Goal: Task Accomplishment & Management: Complete application form

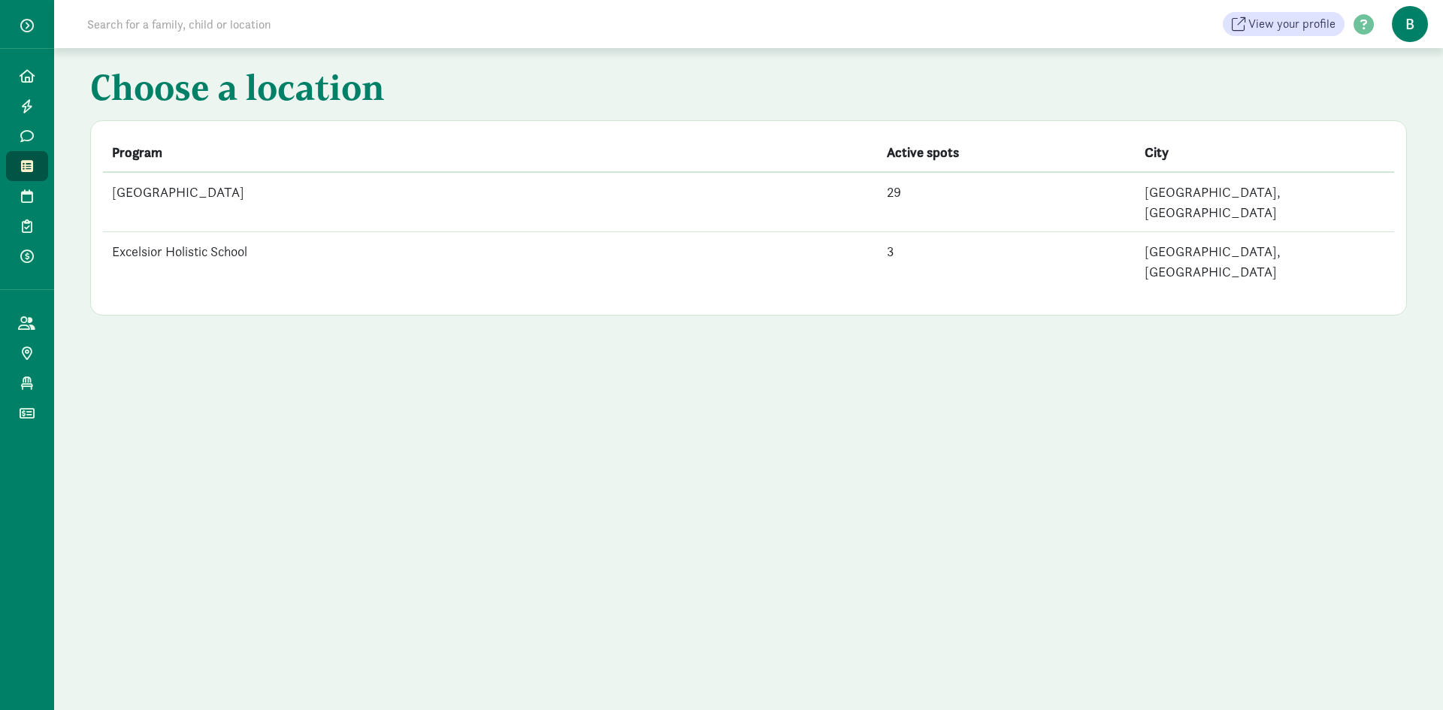
click at [194, 180] on td "[GEOGRAPHIC_DATA]" at bounding box center [490, 202] width 775 height 60
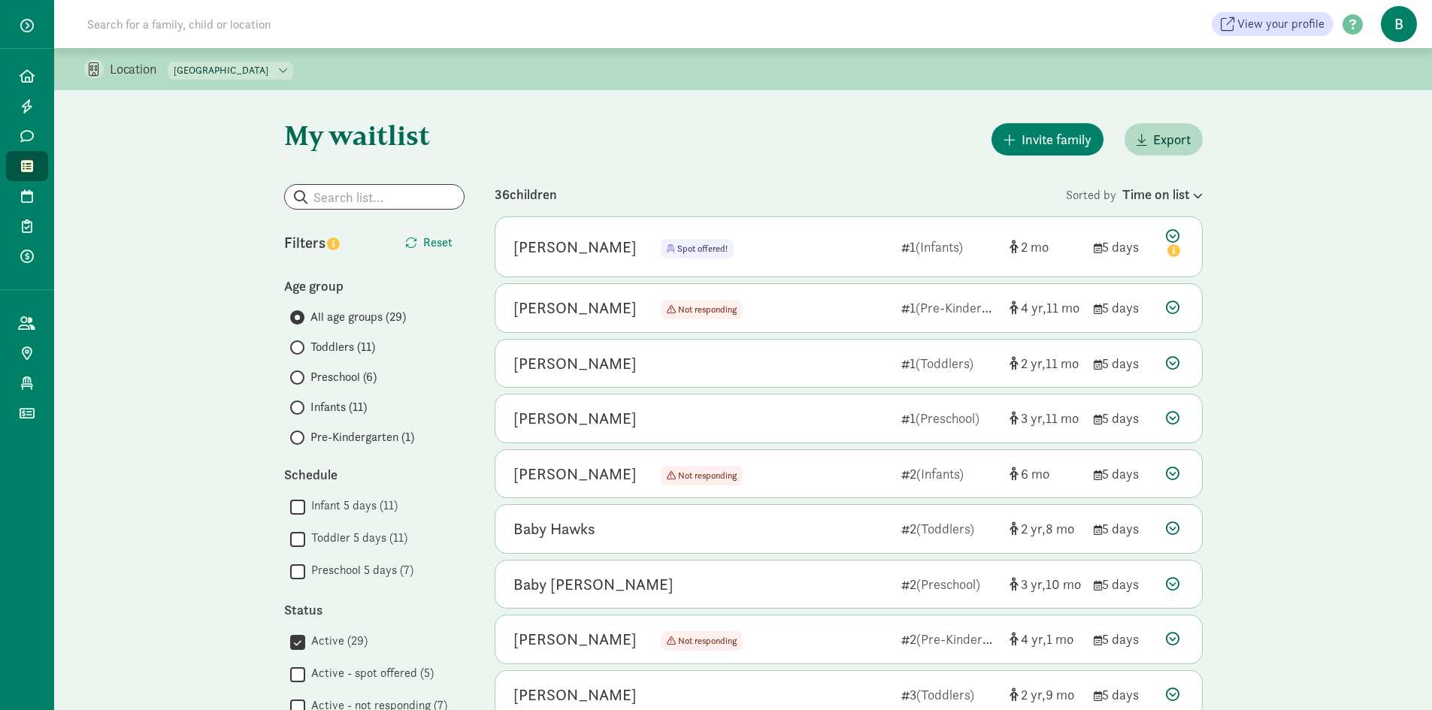
click at [344, 369] on span "Preschool (6)" at bounding box center [343, 377] width 66 height 18
click at [300, 373] on input "Preschool (6)" at bounding box center [295, 378] width 10 height 10
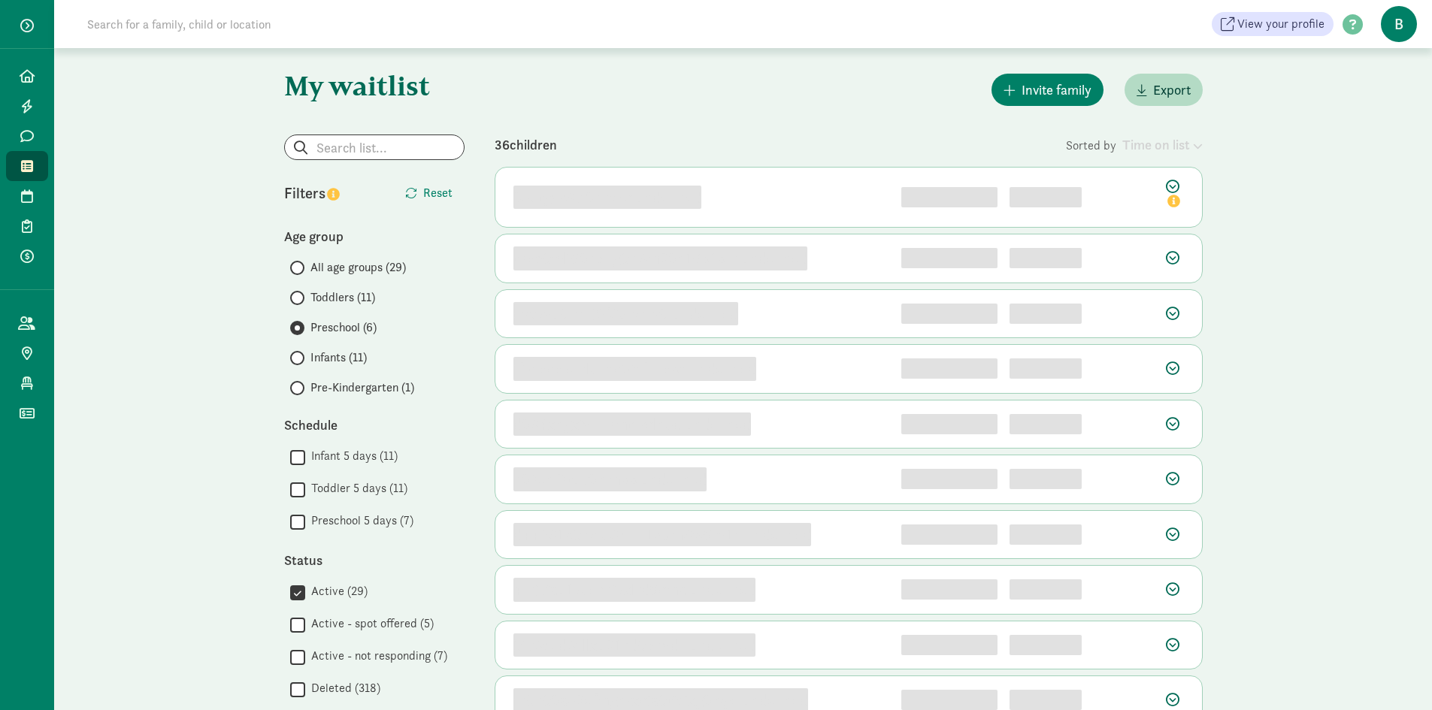
scroll to position [75, 0]
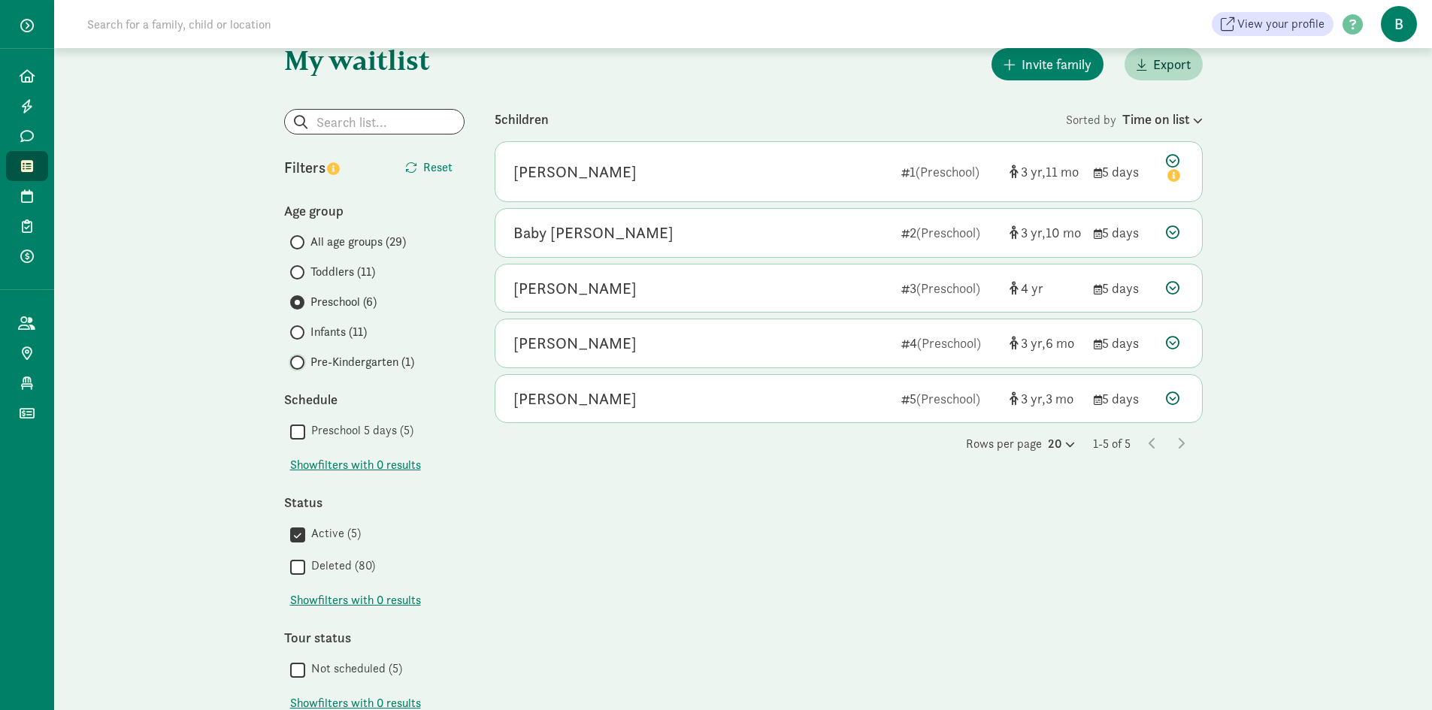
click at [299, 361] on input "Pre-Kindergarten (1)" at bounding box center [295, 363] width 10 height 10
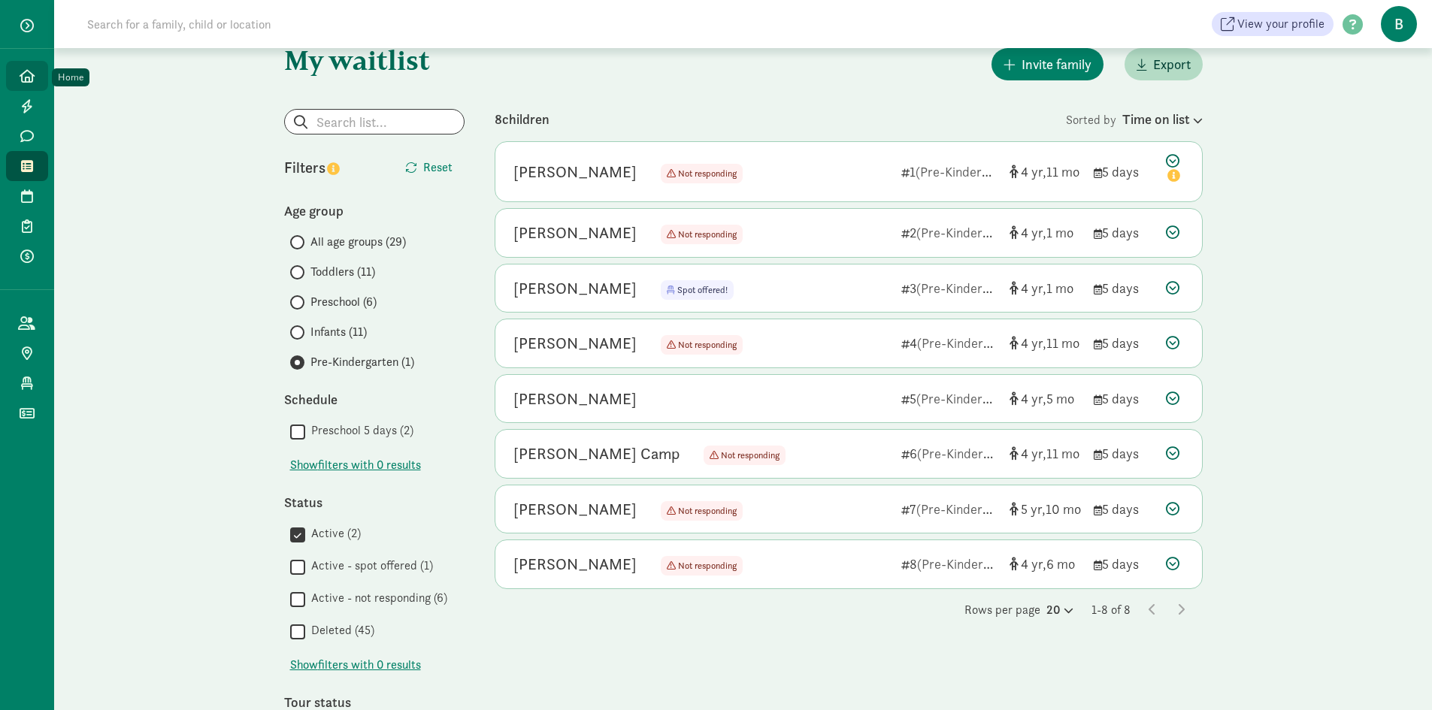
click at [34, 75] on icon at bounding box center [27, 76] width 15 height 14
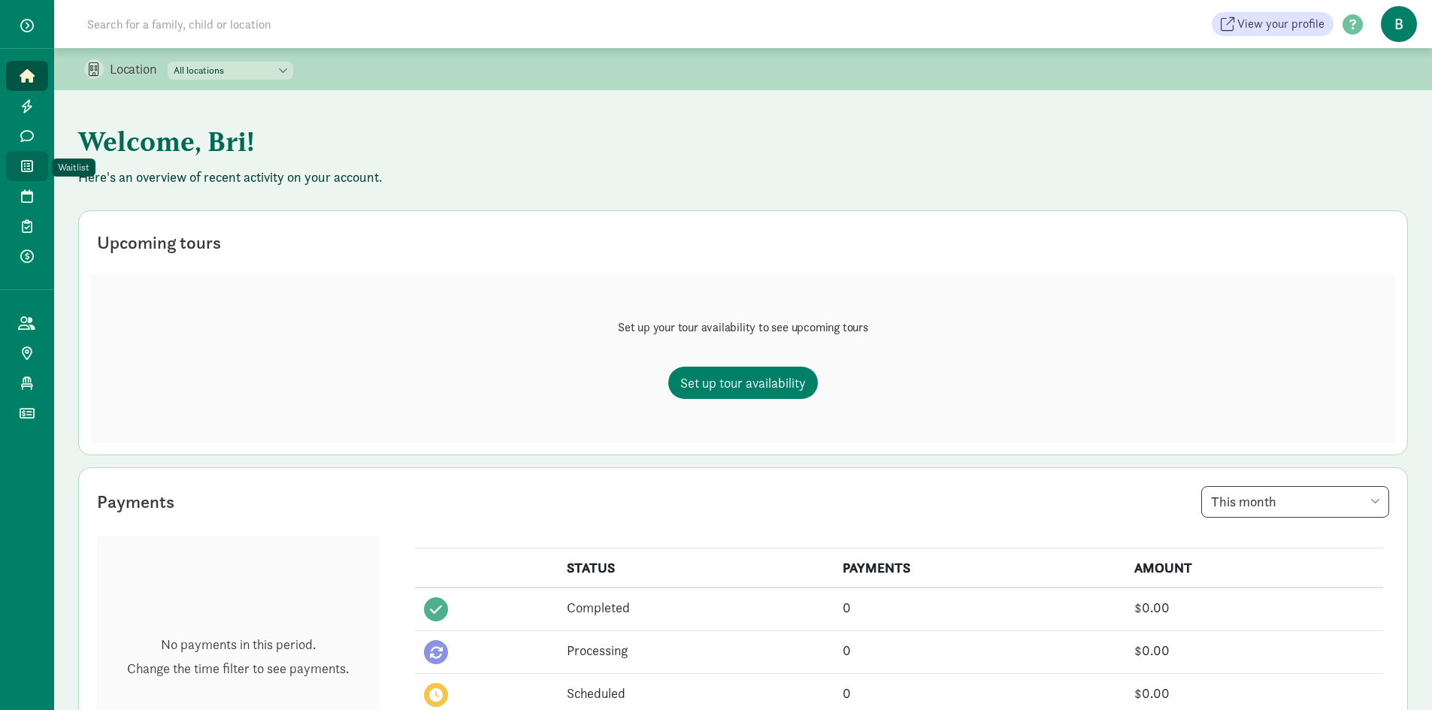
click at [30, 156] on link "Waitlist" at bounding box center [27, 166] width 42 height 30
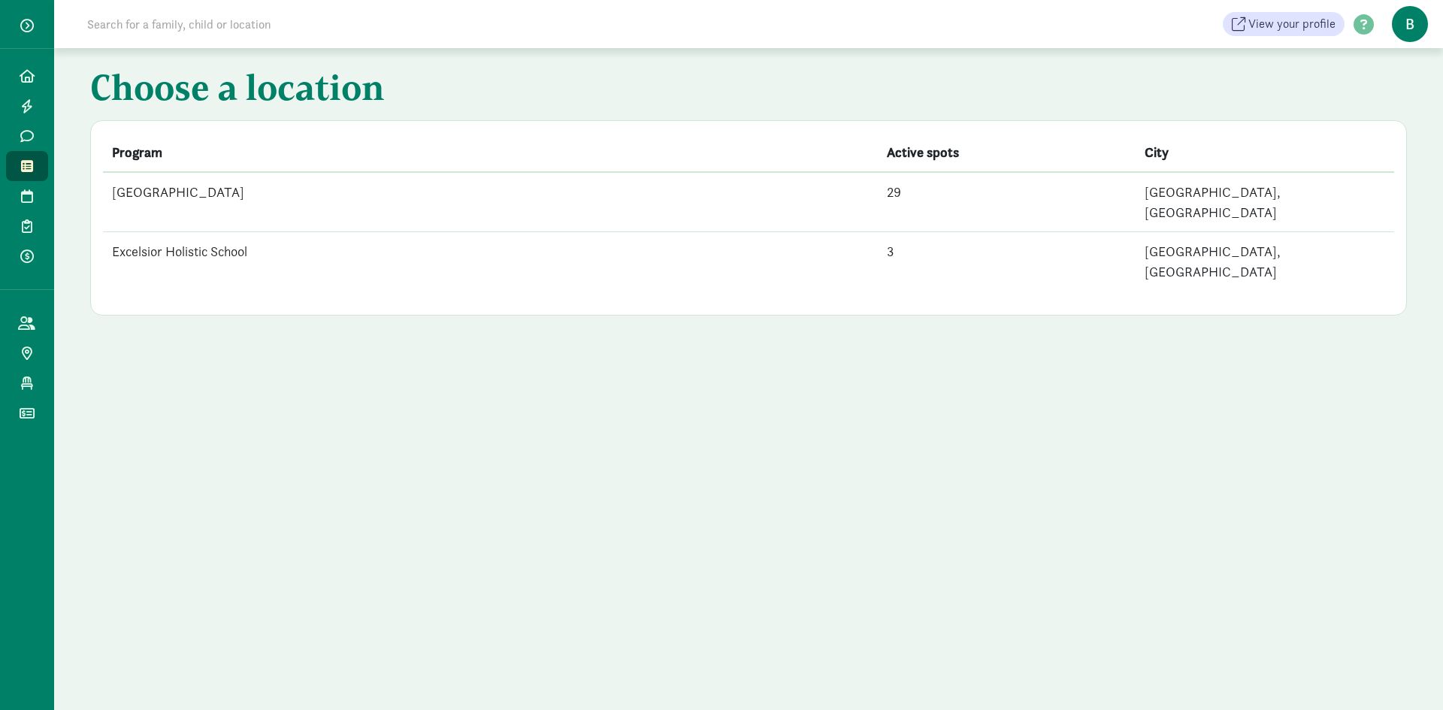
click at [219, 187] on td "[GEOGRAPHIC_DATA]" at bounding box center [490, 202] width 775 height 60
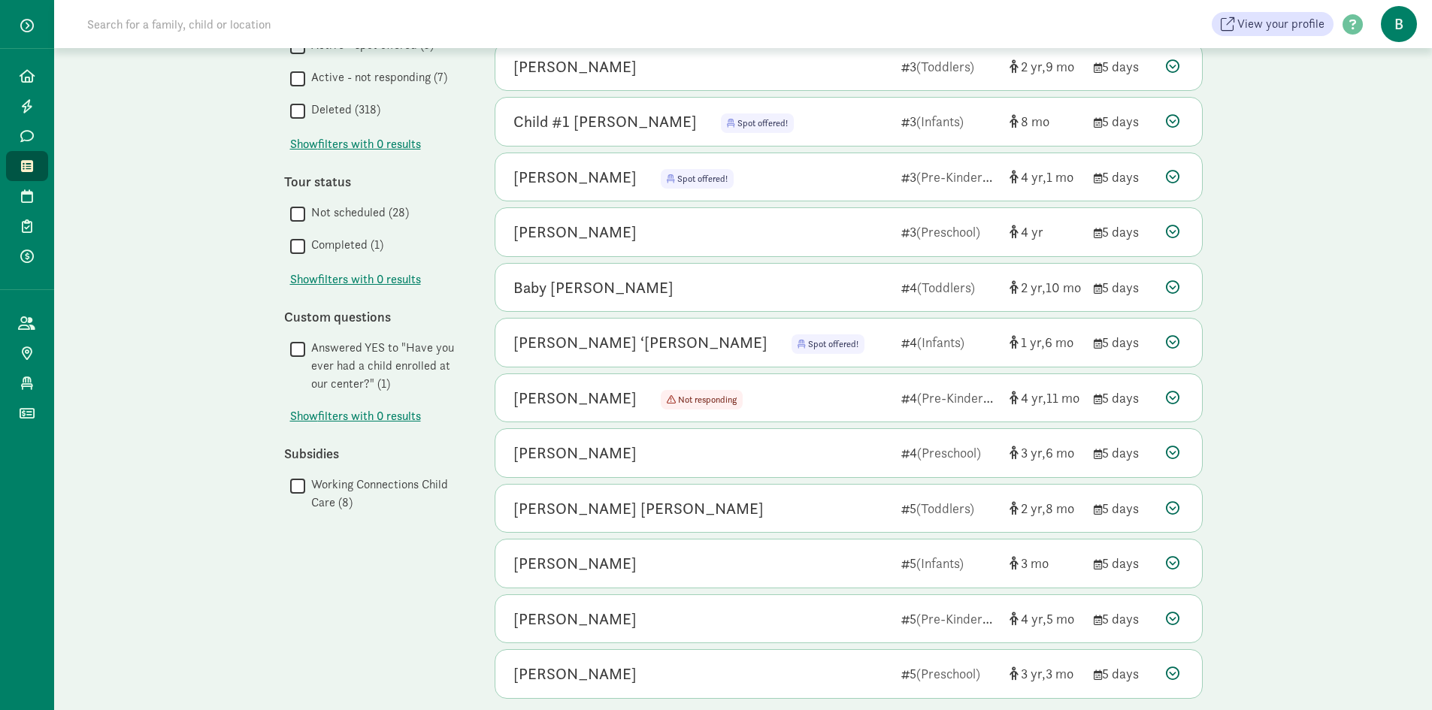
scroll to position [677, 0]
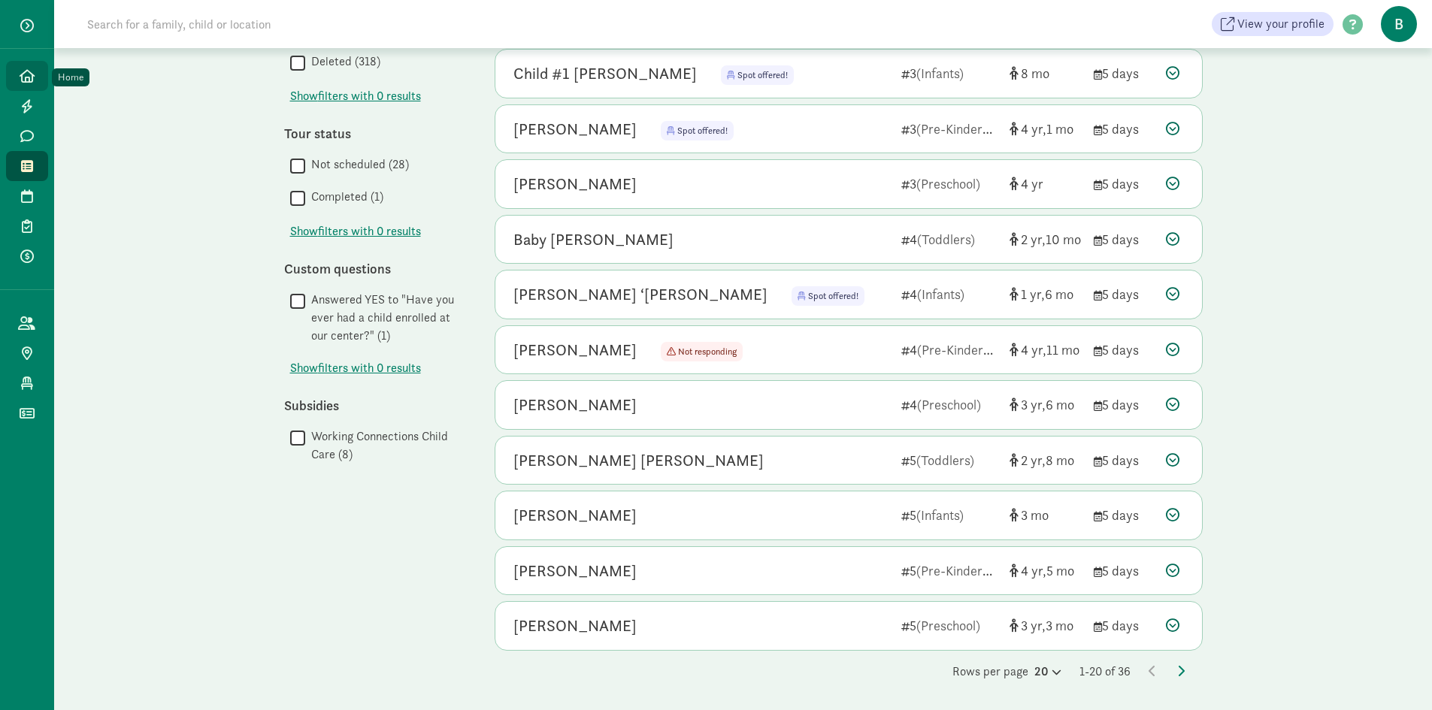
click at [24, 76] on icon at bounding box center [27, 76] width 15 height 14
